Goal: Task Accomplishment & Management: Manage account settings

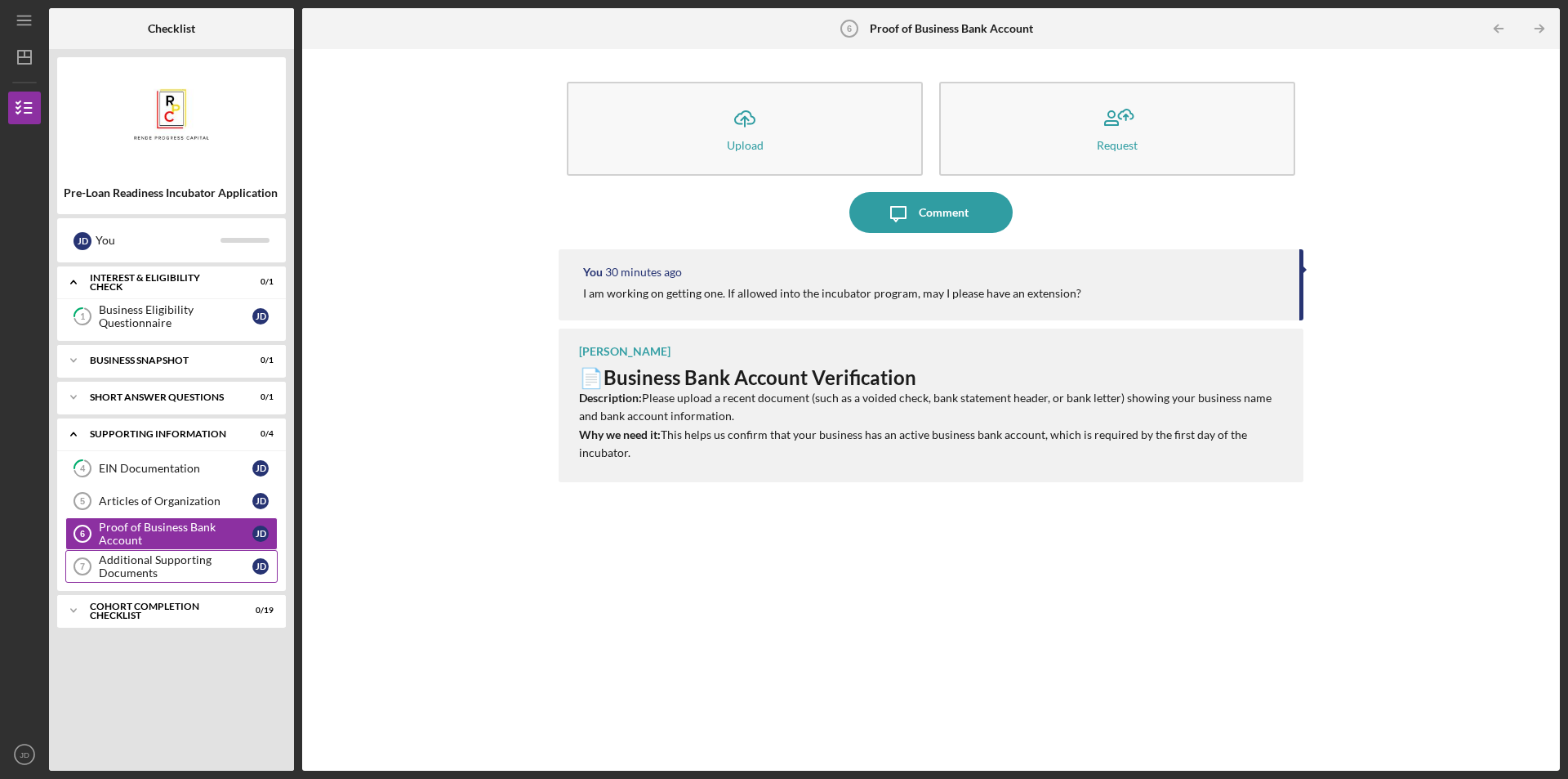
click at [175, 565] on div "Additional Supporting Documents" at bounding box center [175, 566] width 154 height 26
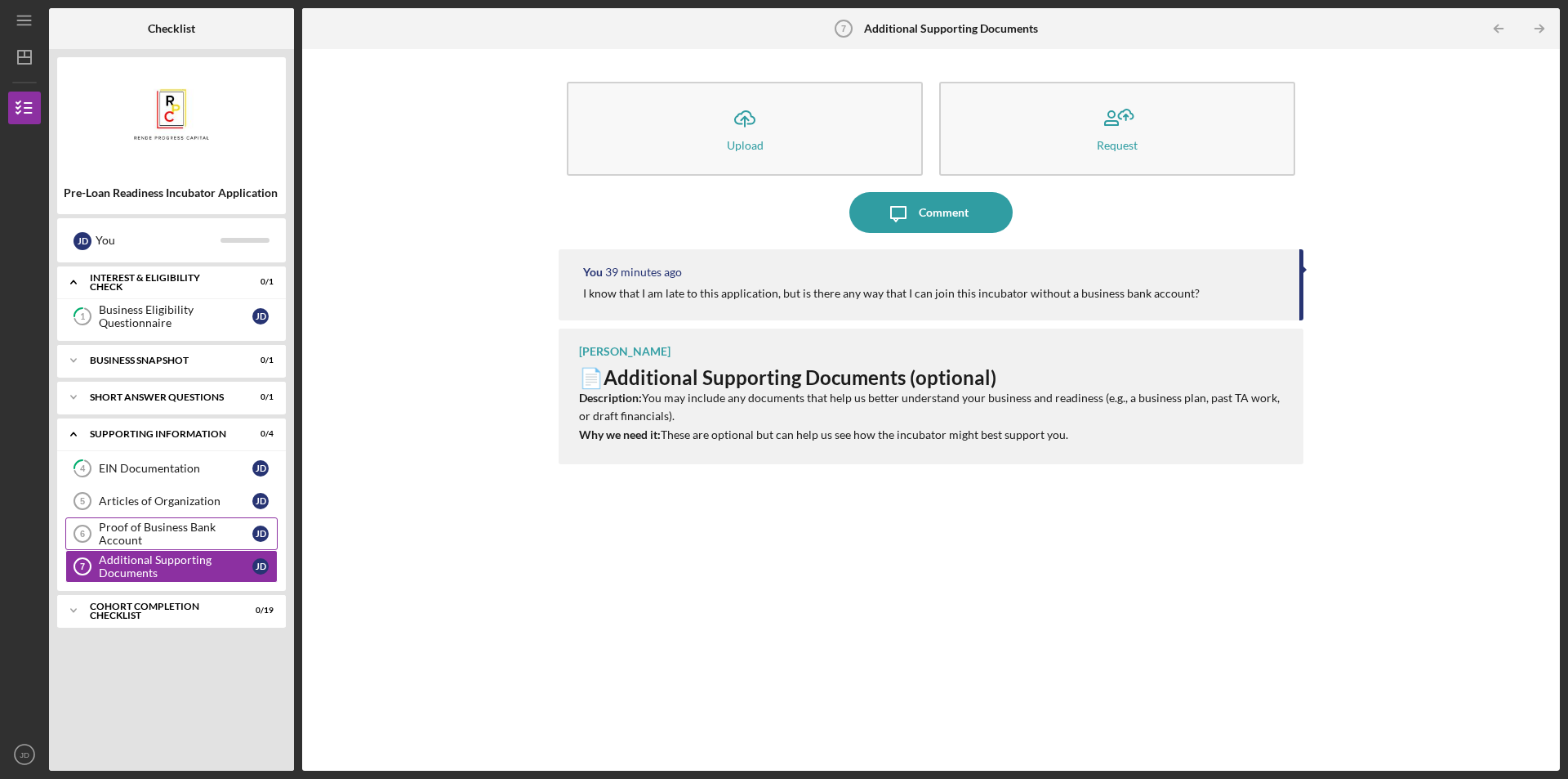
click at [205, 533] on div "Proof of Business Bank Account" at bounding box center [175, 533] width 154 height 26
